Goal: Task Accomplishment & Management: Complete application form

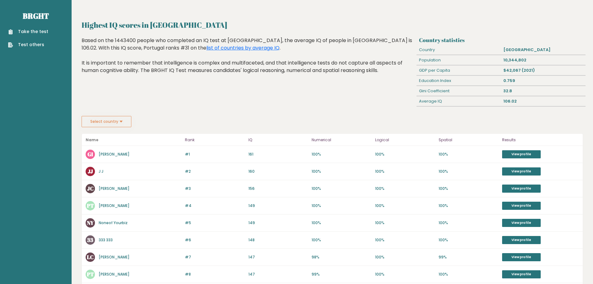
click at [128, 122] on button "Select country" at bounding box center [107, 121] width 50 height 11
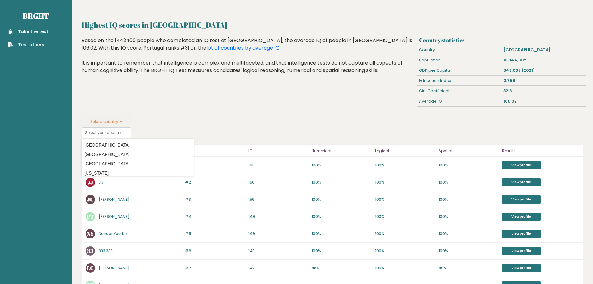
click at [125, 120] on button "Select country" at bounding box center [107, 121] width 50 height 11
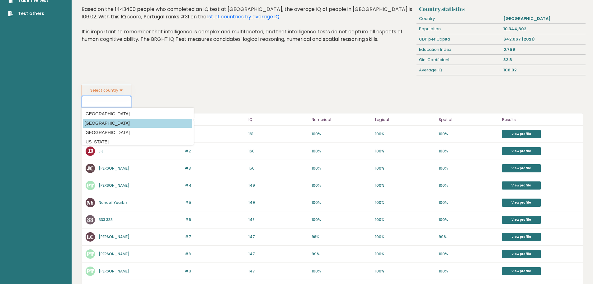
scroll to position [31, 0]
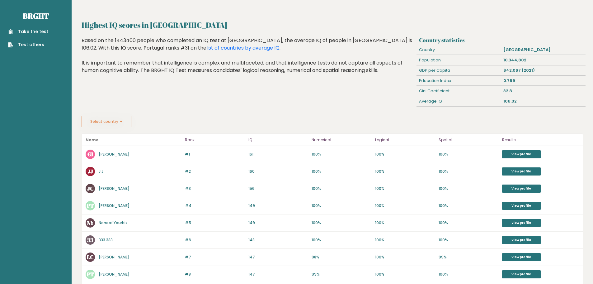
click at [124, 119] on button "Select country" at bounding box center [107, 121] width 50 height 11
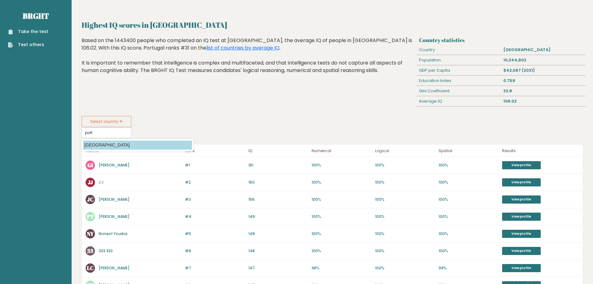
click at [112, 146] on option "Portugal" at bounding box center [137, 144] width 109 height 9
type input "Portugal"
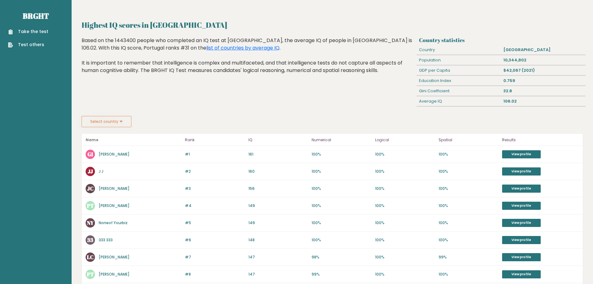
click at [40, 34] on link "Take the test" at bounding box center [28, 31] width 40 height 7
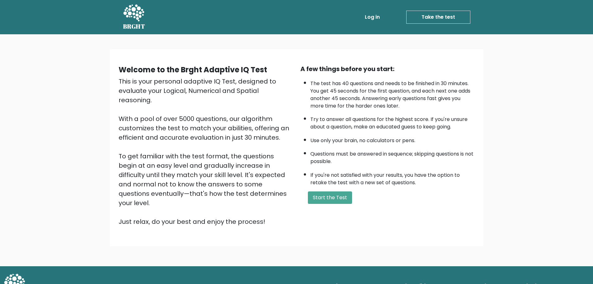
click at [338, 206] on div "A few things before you start: The test has 40 questions and needs to be finish…" at bounding box center [388, 145] width 182 height 162
click at [336, 200] on button "Start the Test" at bounding box center [330, 197] width 44 height 12
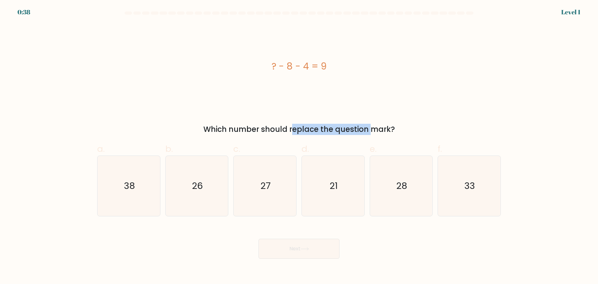
drag, startPoint x: 234, startPoint y: 130, endPoint x: 331, endPoint y: 130, distance: 97.2
click at [319, 128] on div "Which number should replace the question mark?" at bounding box center [299, 129] width 396 height 11
click at [331, 130] on div "Which number should replace the question mark?" at bounding box center [299, 129] width 396 height 11
click at [54, 19] on form "a." at bounding box center [299, 135] width 598 height 247
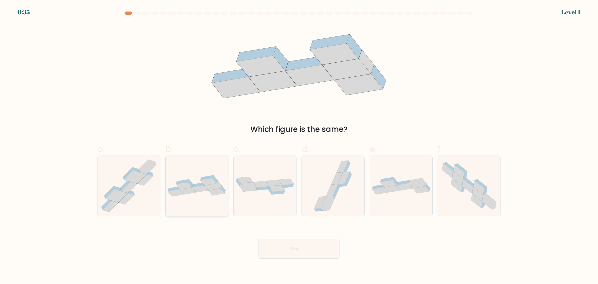
click at [213, 190] on icon at bounding box center [217, 191] width 16 height 7
click at [299, 146] on input "b." at bounding box center [299, 144] width 0 height 4
radio input "true"
click at [289, 246] on button "Next" at bounding box center [299, 249] width 81 height 20
